Goal: Task Accomplishment & Management: Manage account settings

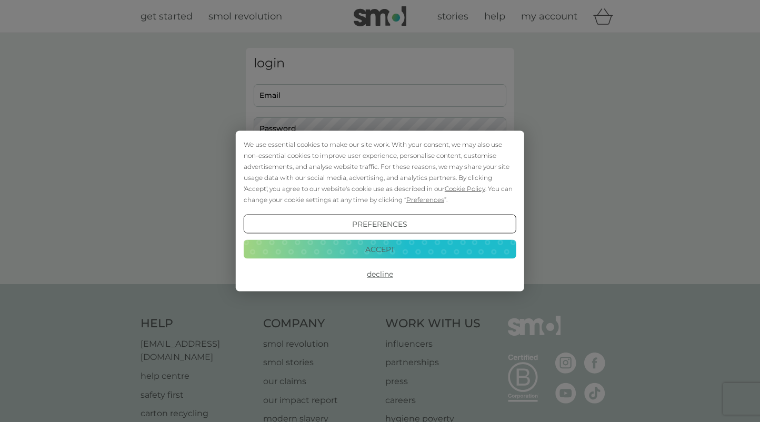
click at [363, 248] on button "Accept" at bounding box center [380, 248] width 273 height 19
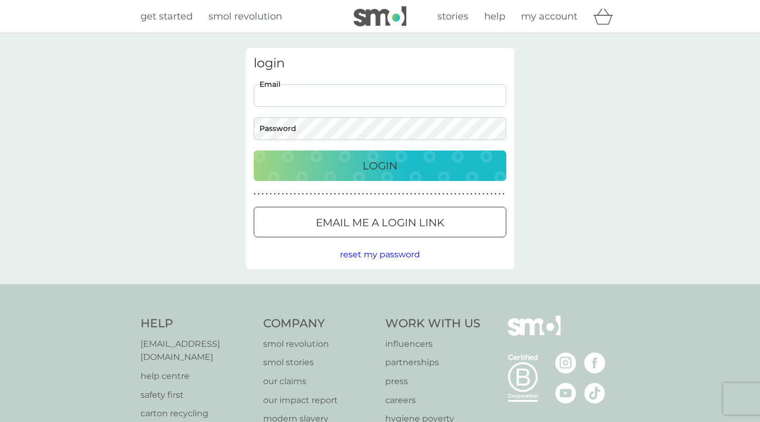
type input "ruthjarvis83@gmail.com"
click at [340, 161] on div "Login" at bounding box center [379, 165] width 231 height 17
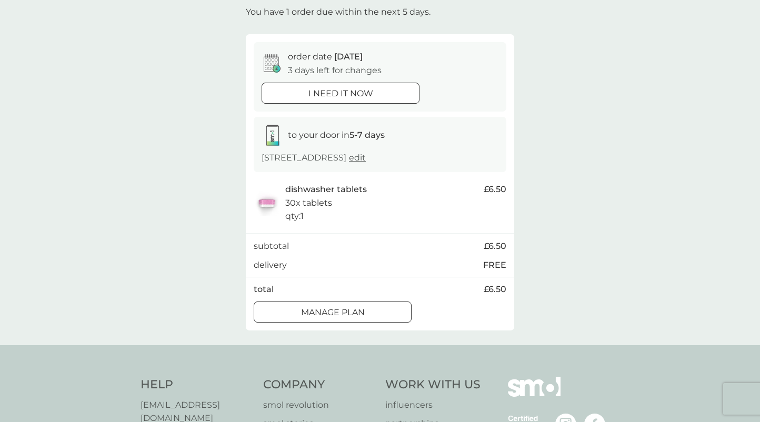
scroll to position [71, 0]
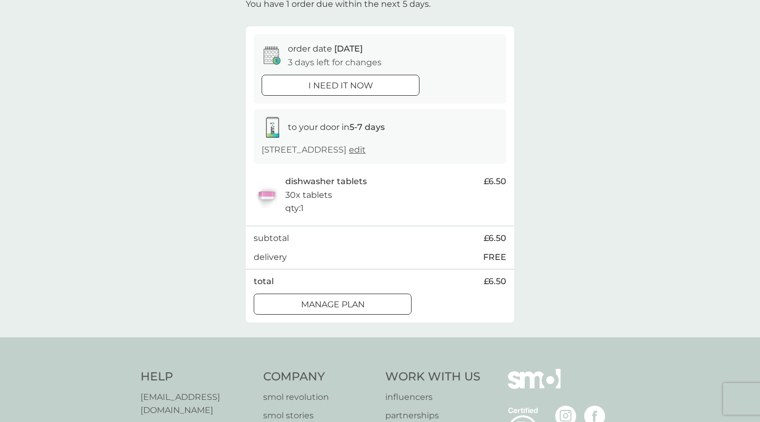
click at [341, 310] on div at bounding box center [333, 304] width 38 height 11
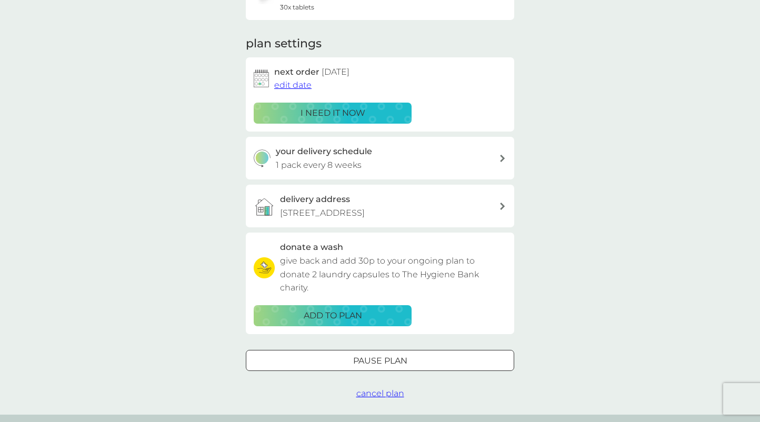
scroll to position [121, 0]
click at [370, 356] on div at bounding box center [367, 359] width 7 height 7
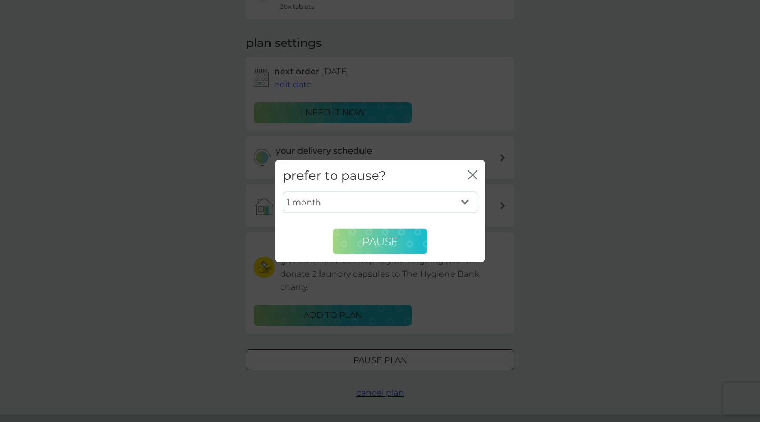
click at [375, 243] on span "Pause" at bounding box center [380, 241] width 36 height 13
